Goal: Check status: Check status

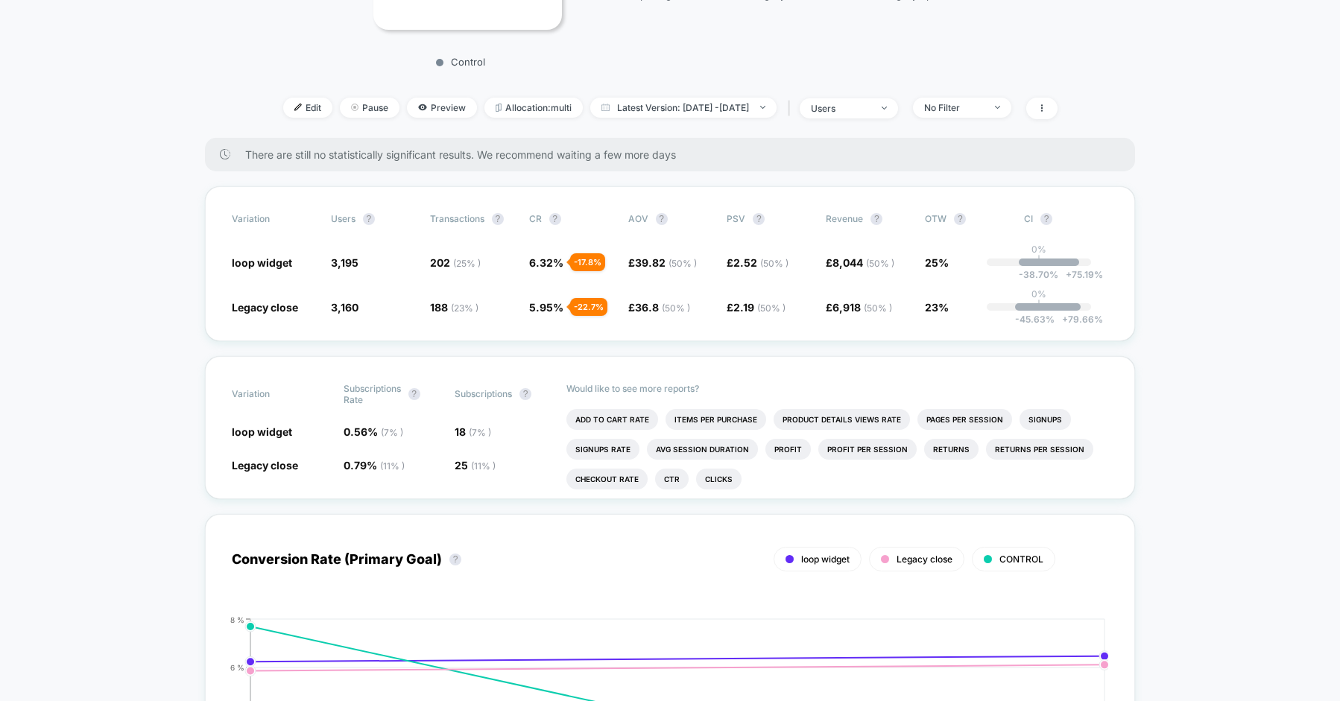
scroll to position [356, 0]
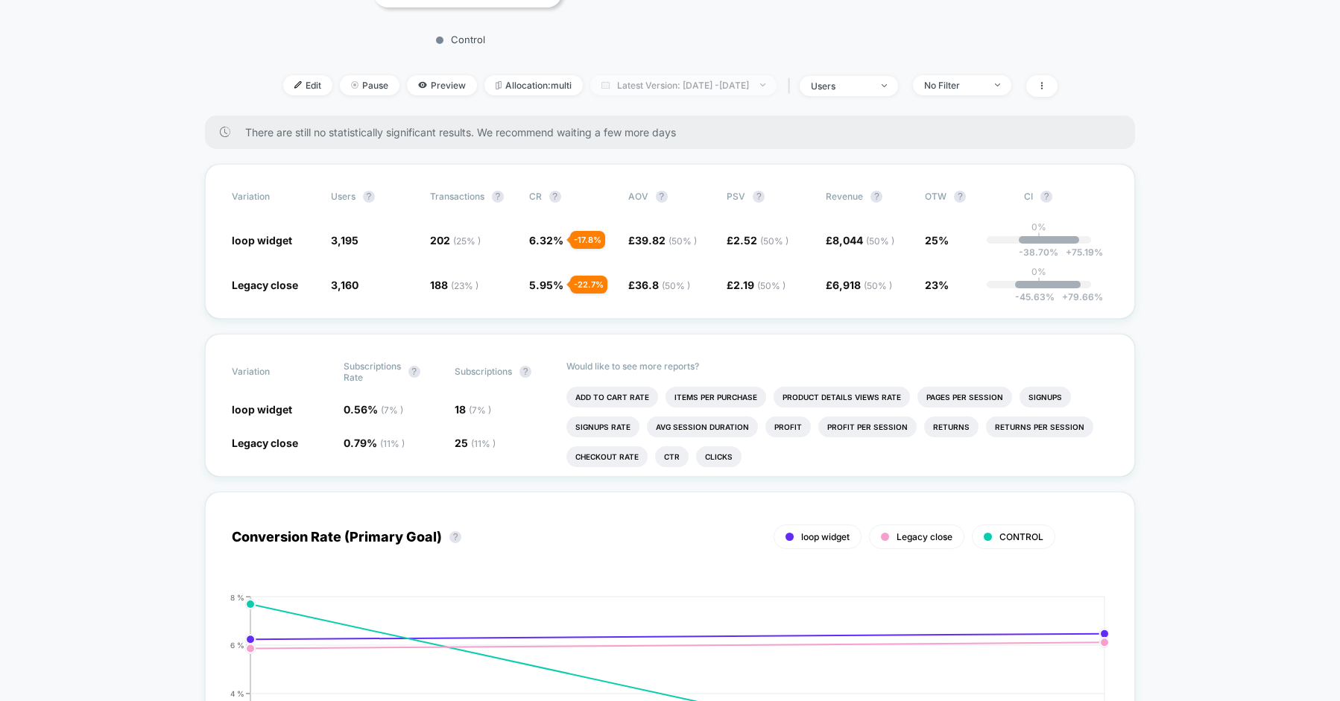
click at [668, 95] on span "Latest Version: [DATE] - [DATE]" at bounding box center [683, 85] width 186 height 20
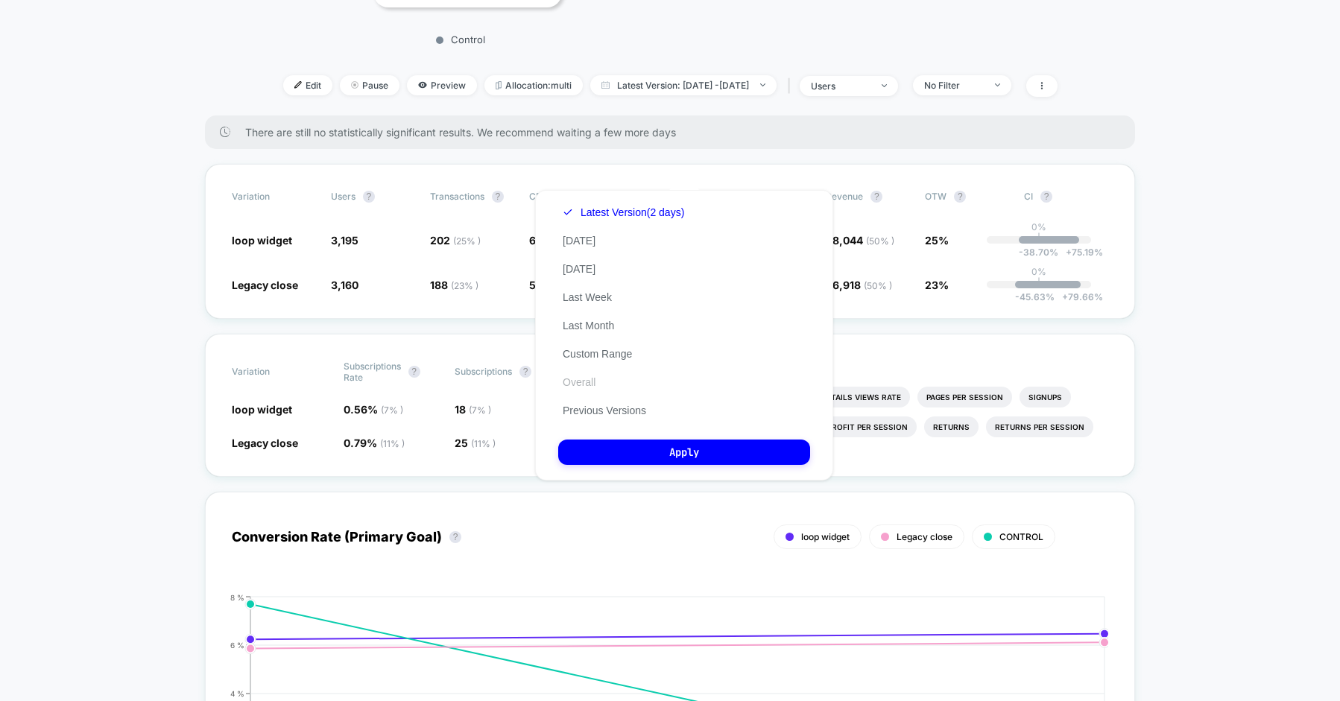
click at [594, 377] on button "Overall" at bounding box center [579, 381] width 42 height 13
click at [656, 459] on button "Apply" at bounding box center [684, 452] width 252 height 25
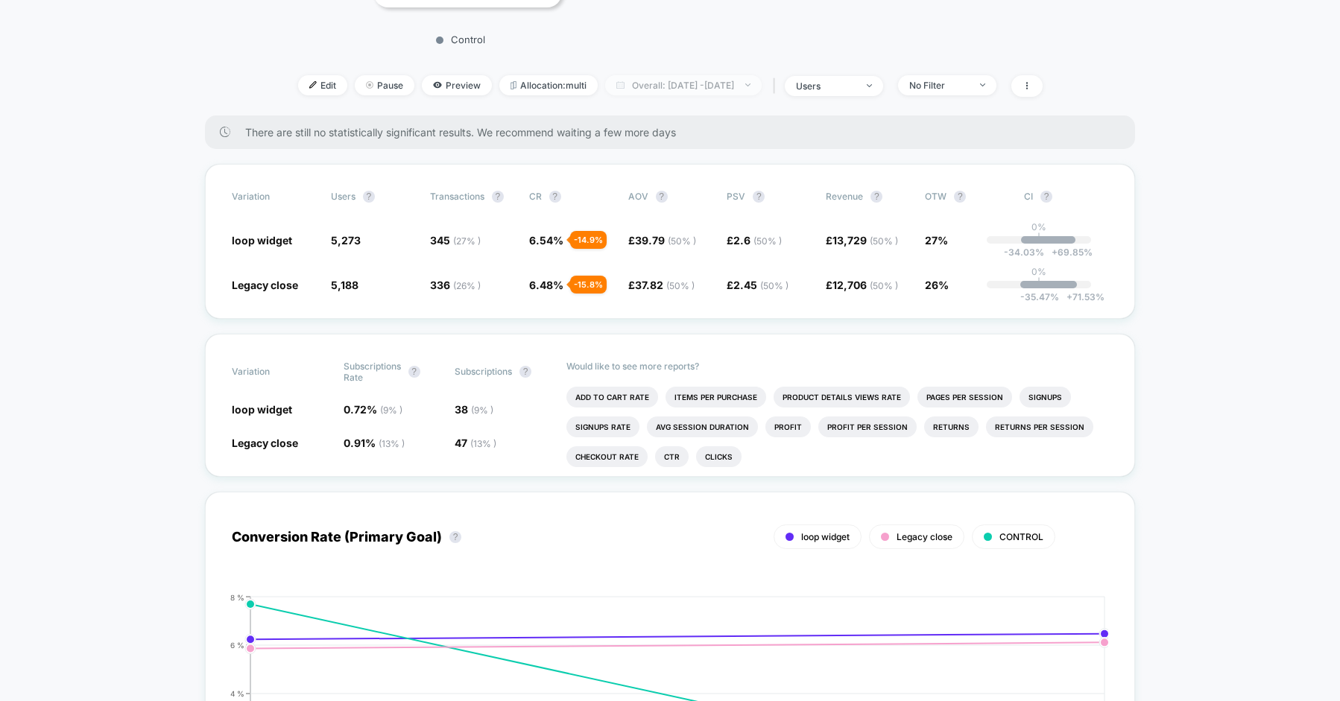
click at [651, 95] on span "Overall: [DATE] - [DATE]" at bounding box center [683, 85] width 156 height 20
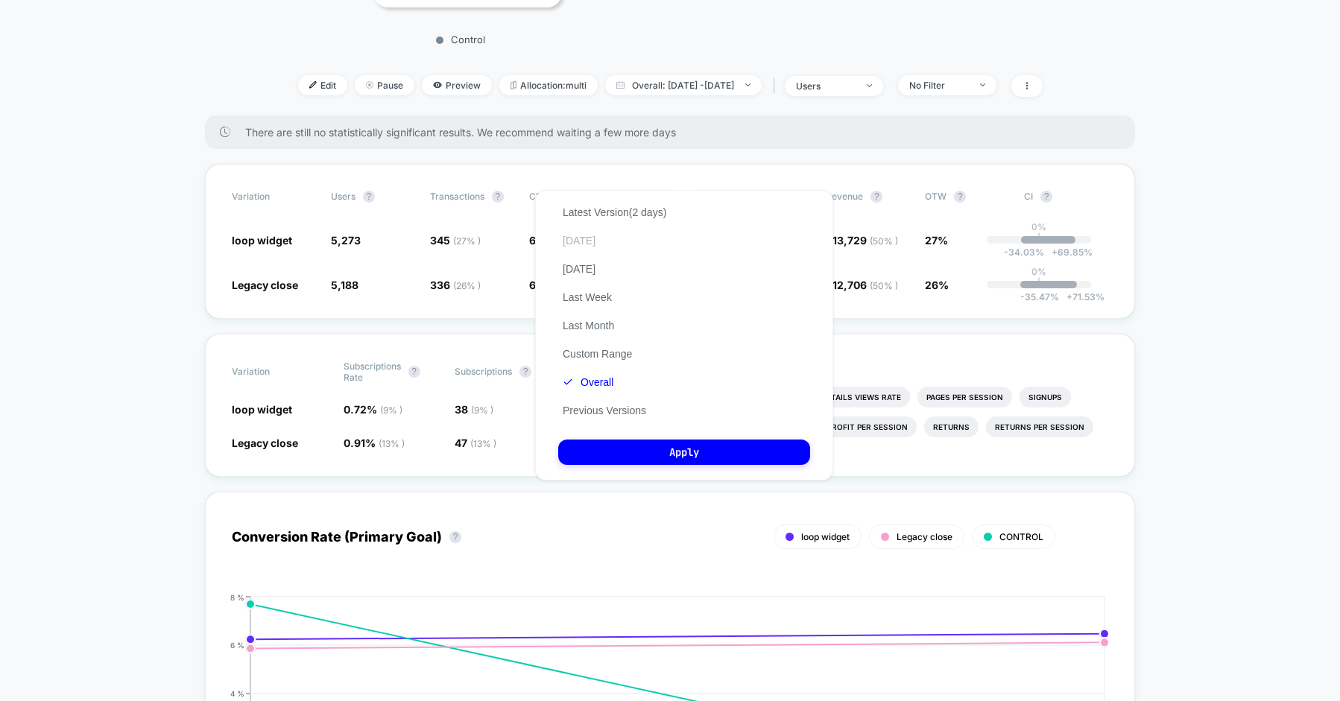
click at [580, 238] on button "[DATE]" at bounding box center [579, 240] width 42 height 13
click at [668, 454] on button "Apply" at bounding box center [684, 452] width 252 height 25
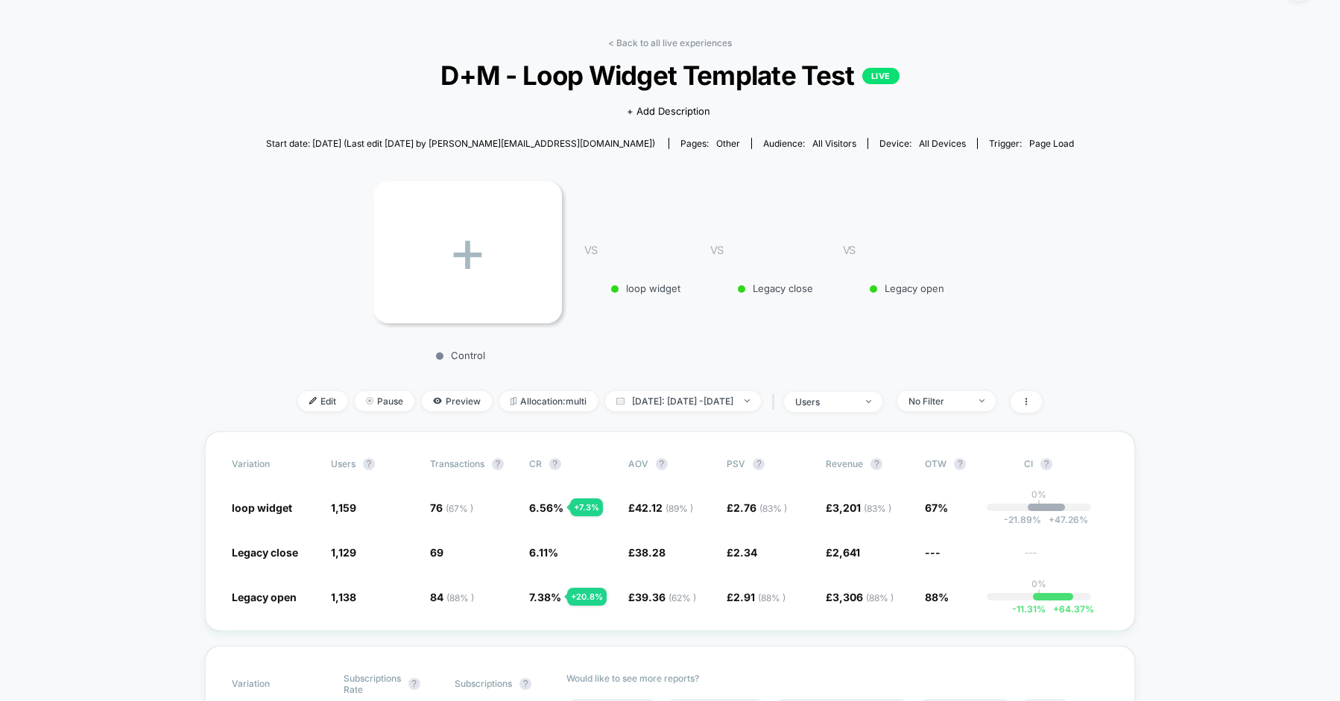
scroll to position [29, 0]
